Goal: Communication & Community: Share content

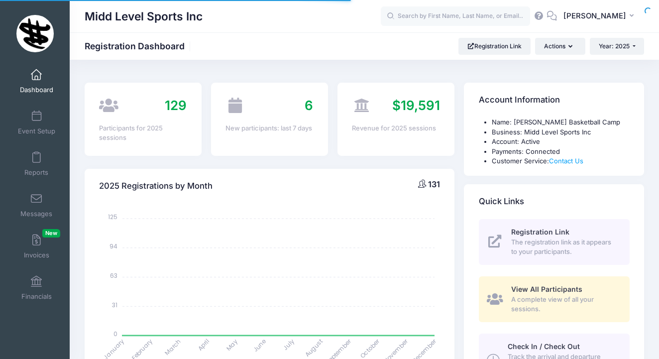
select select
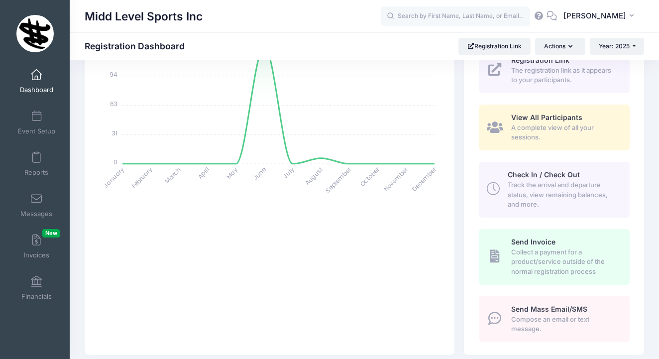
scroll to position [172, 0]
click at [534, 314] on span "Compose an email or text message." at bounding box center [564, 323] width 107 height 19
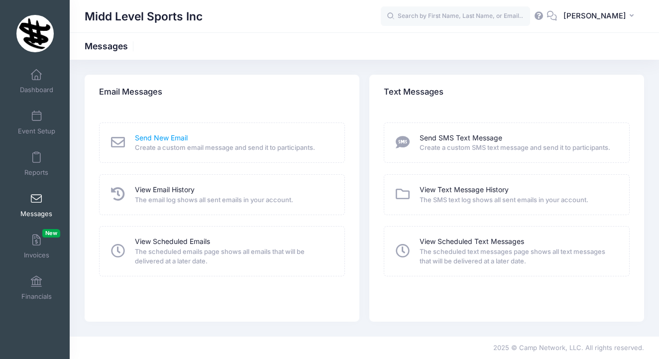
click at [177, 140] on link "Send New Email" at bounding box center [161, 138] width 53 height 10
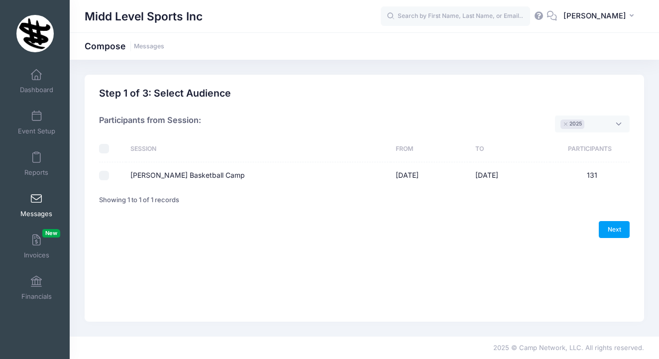
click at [105, 175] on input "[PERSON_NAME] Basketball Camp" at bounding box center [104, 176] width 10 height 10
checkbox input "true"
click at [617, 225] on link "Next" at bounding box center [614, 229] width 31 height 17
select select "50"
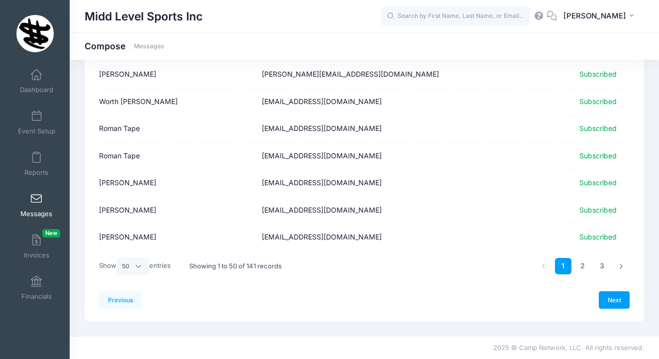
scroll to position [1254, 0]
click at [619, 295] on link "Next" at bounding box center [614, 299] width 31 height 17
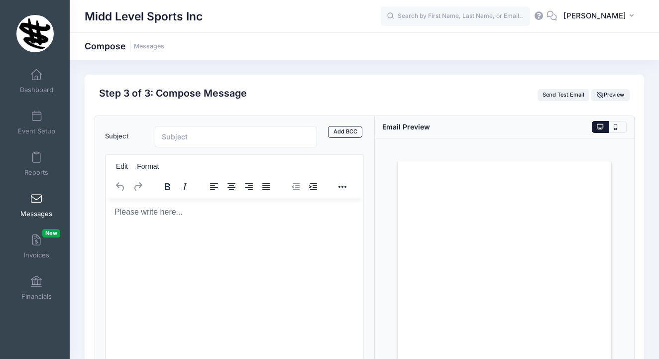
scroll to position [0, 0]
click at [164, 225] on html at bounding box center [233, 211] width 257 height 27
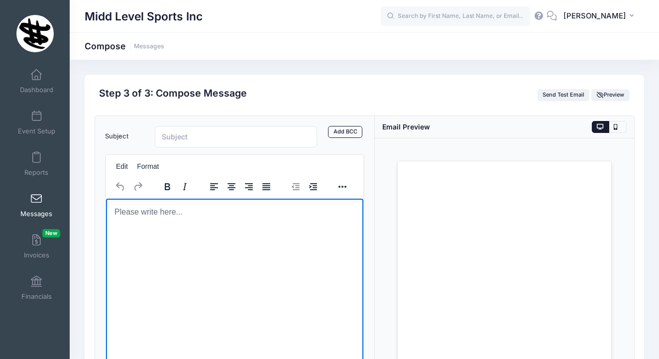
paste body "Rich Text Area. Press ALT-0 for help."
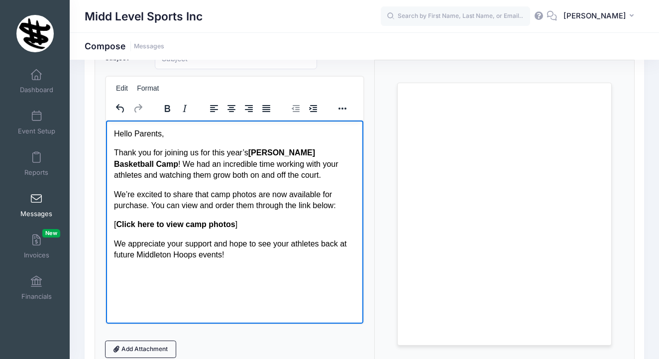
scroll to position [79, 0]
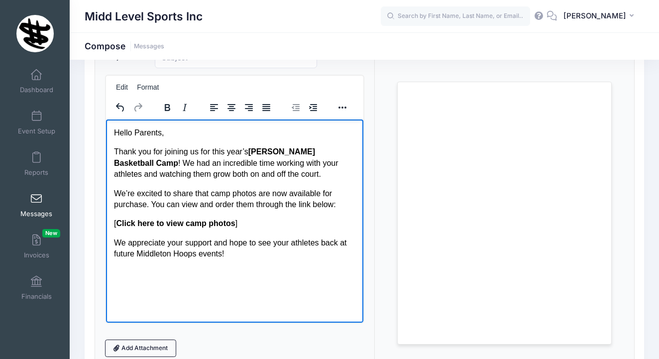
click at [198, 251] on p "We appreciate your support and hope to see your athletes back at future Middlet…" at bounding box center [233, 248] width 241 height 22
click at [219, 253] on p "We appreciate your support and hope to see your athletes back at future Middlet…" at bounding box center [233, 248] width 241 height 22
click at [340, 108] on icon "Reveal or hide additional toolbar items" at bounding box center [342, 108] width 12 height 12
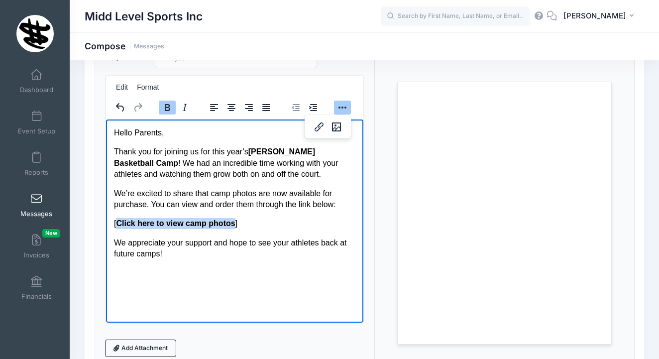
drag, startPoint x: 116, startPoint y: 222, endPoint x: 234, endPoint y: 224, distance: 118.4
click at [234, 224] on strong "Click here to view camp photos" at bounding box center [174, 222] width 119 height 8
click at [313, 127] on icon "Insert/edit link" at bounding box center [319, 127] width 12 height 12
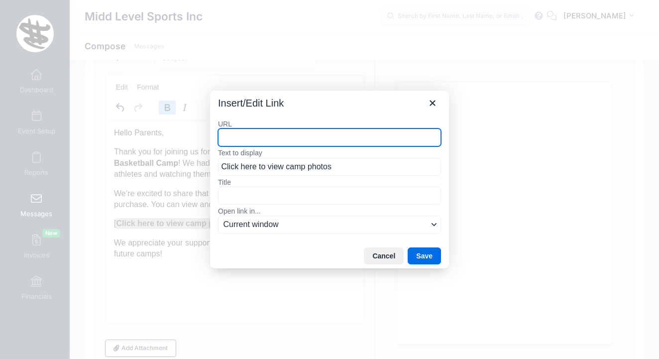
paste input "https://khrismiddleton.smugmug.com/Khris-Middleton-Basketball-Camp-2025/Khris-M…"
type input "https://khrismiddleton.smugmug.com/Khris-Middleton-Basketball-Camp-2025/Khris-M…"
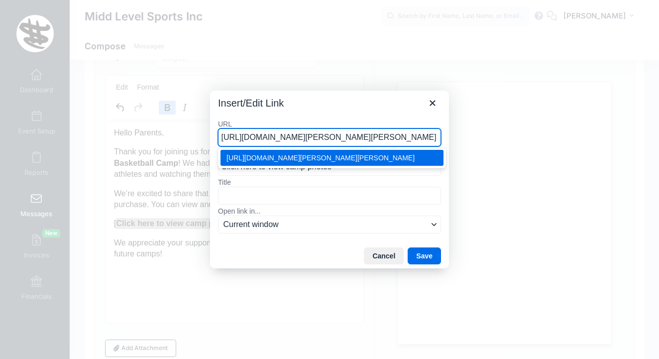
click at [370, 162] on div "https://khrismiddleton.smugmug.com/Khris-Middleton-Basketball-Camp-2025/Khris-M…" at bounding box center [332, 158] width 213 height 12
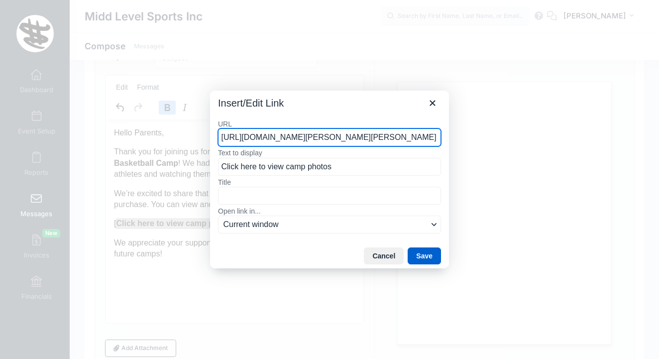
click at [425, 256] on button "Save" at bounding box center [424, 255] width 33 height 17
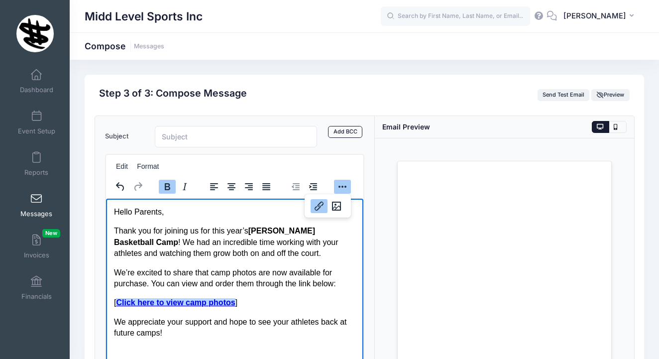
scroll to position [0, 0]
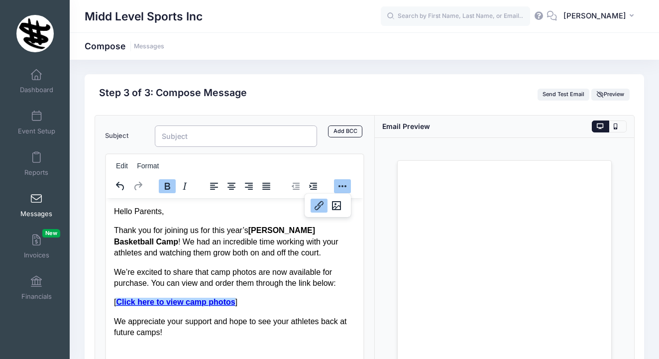
click at [261, 136] on input "Subject" at bounding box center [236, 135] width 162 height 21
paste input "Thank You for a Great Camp Week! 📸"
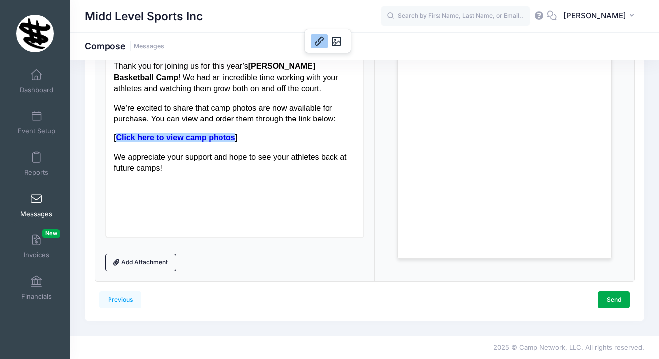
scroll to position [164, 0]
type input "Thank You for a Great Camp Week! 📸"
click at [614, 301] on link "Send" at bounding box center [614, 300] width 32 height 17
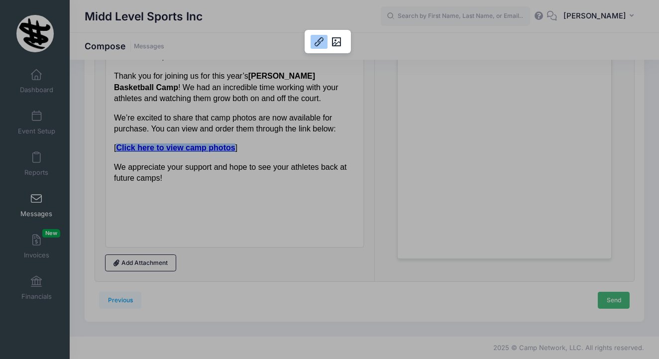
scroll to position [0, 0]
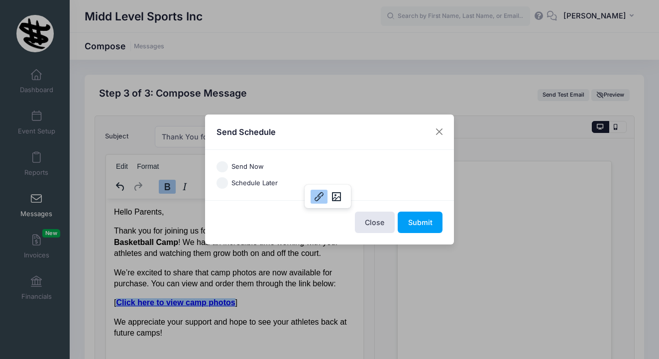
click at [225, 161] on div "Send Now" at bounding box center [329, 166] width 226 height 11
click at [227, 166] on input "Send Now" at bounding box center [221, 166] width 11 height 11
radio input "true"
click at [422, 225] on button "Submit" at bounding box center [420, 221] width 45 height 21
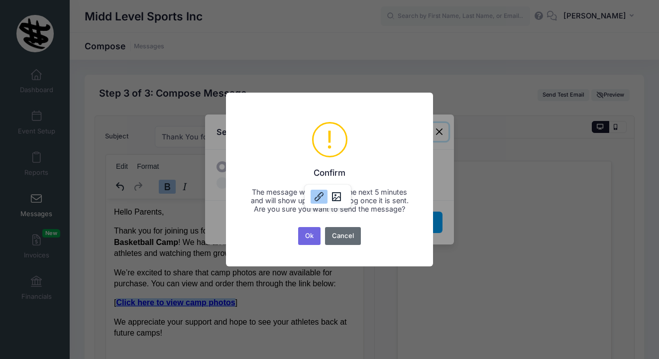
click at [352, 232] on button "Cancel" at bounding box center [343, 236] width 36 height 18
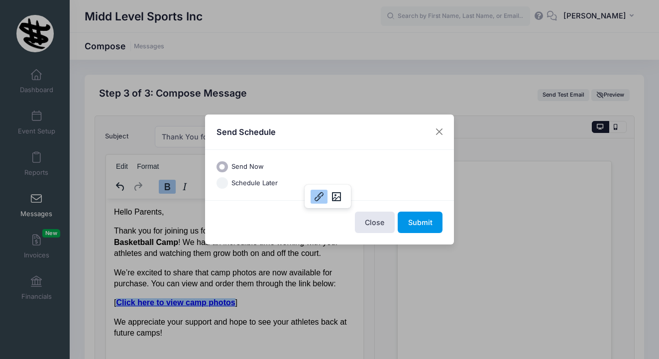
click at [415, 216] on button "Submit" at bounding box center [420, 221] width 45 height 21
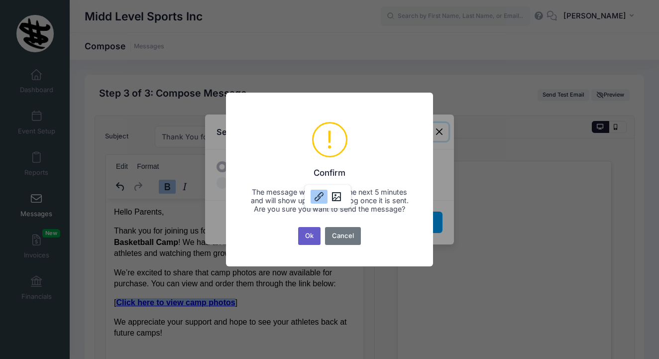
click at [308, 228] on button "Ok" at bounding box center [309, 236] width 23 height 18
